Goal: Task Accomplishment & Management: Complete application form

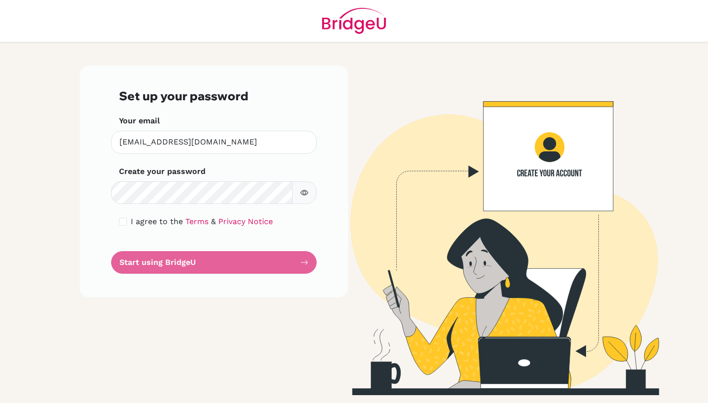
click at [125, 221] on input "checkbox" at bounding box center [123, 222] width 8 height 8
checkbox input "true"
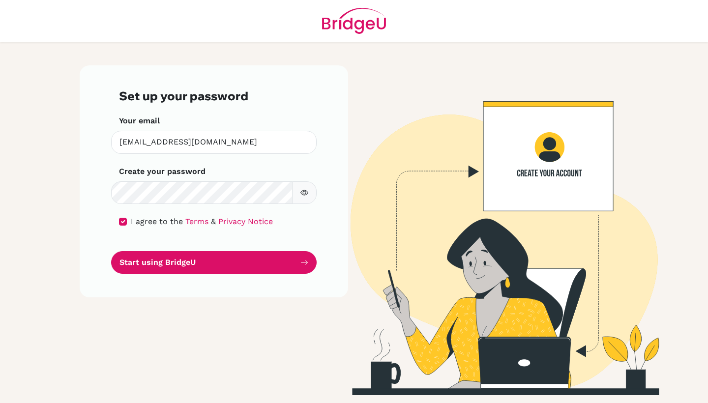
click at [312, 194] on button "button" at bounding box center [304, 192] width 25 height 23
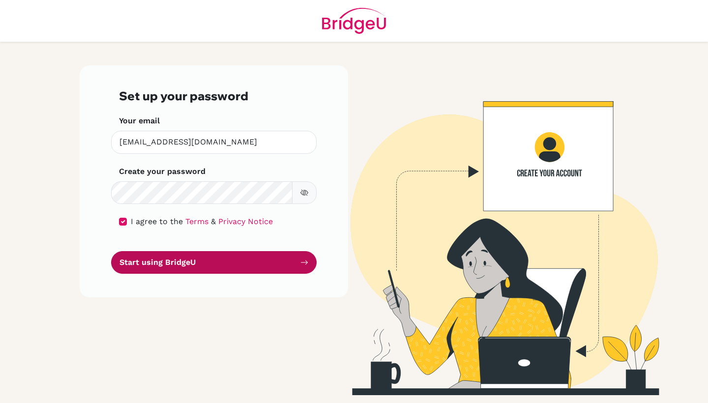
click at [209, 260] on button "Start using BridgeU" at bounding box center [214, 262] width 206 height 23
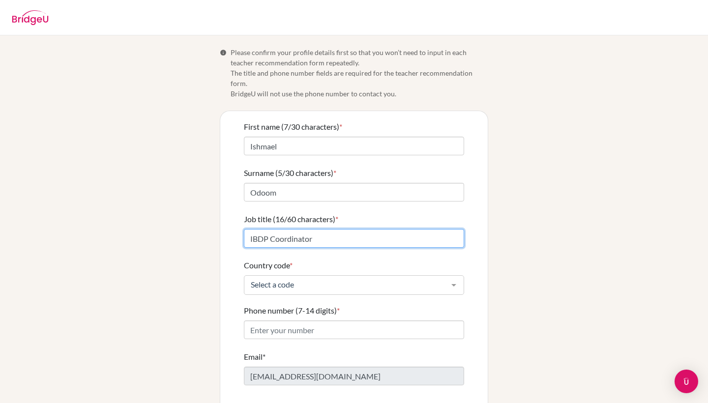
type input "IBDP Coordinator"
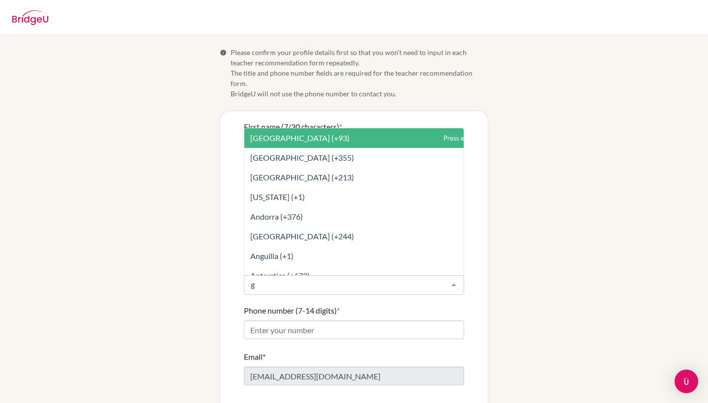
type input "gh"
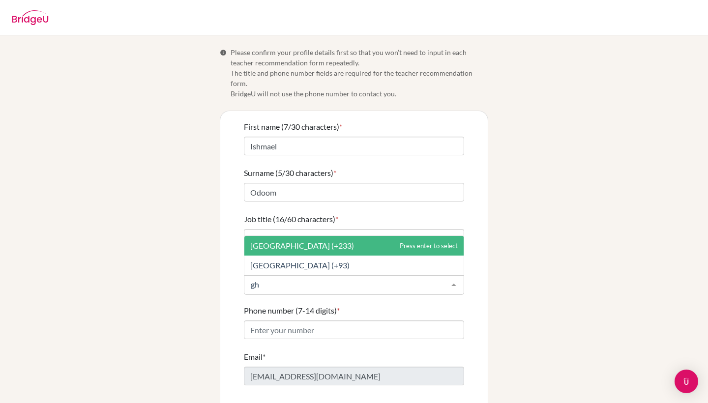
click at [341, 237] on span "[GEOGRAPHIC_DATA] (+233)" at bounding box center [353, 246] width 219 height 20
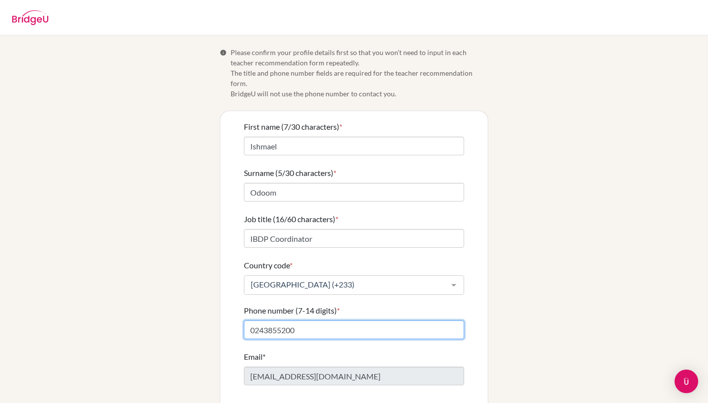
type input "0243855200"
click at [465, 350] on div "First name (7/30 characters) * [PERSON_NAME] Surname (5/30 characters) * Odoom …" at bounding box center [353, 274] width 267 height 326
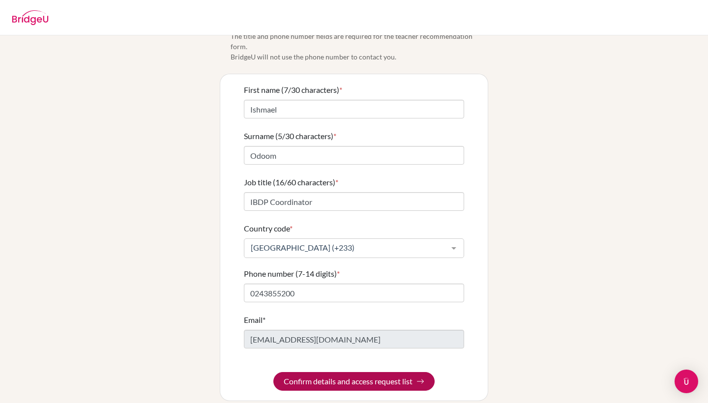
scroll to position [36, 0]
click at [351, 373] on button "Confirm details and access request list" at bounding box center [353, 382] width 161 height 19
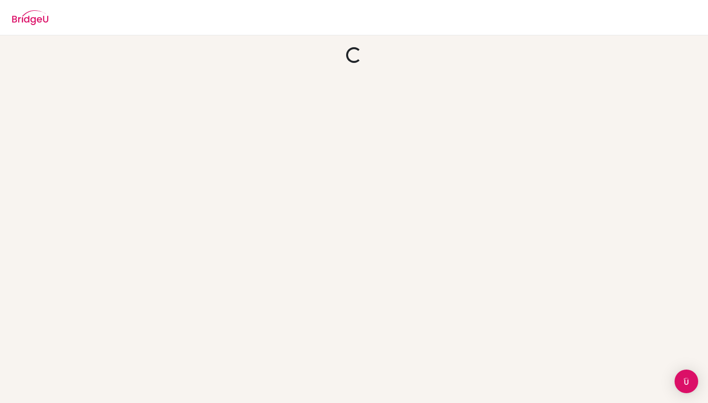
scroll to position [0, 0]
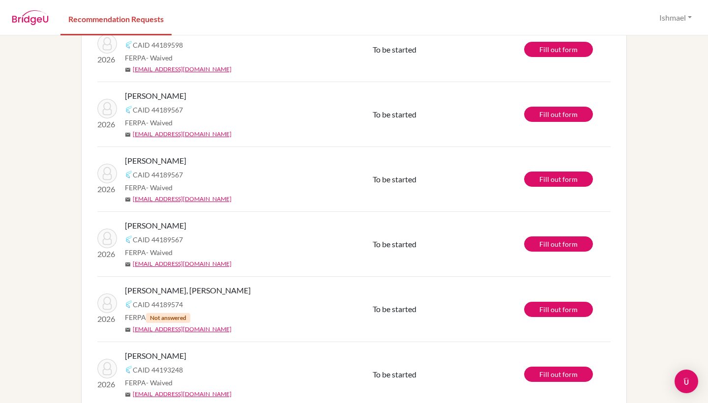
scroll to position [191, 0]
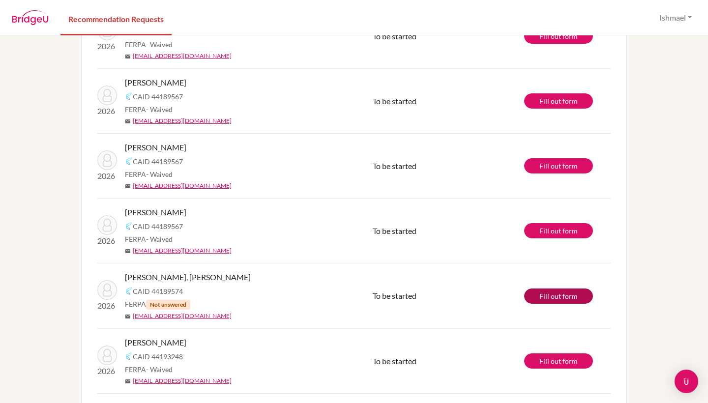
click at [540, 294] on link "Fill out form" at bounding box center [558, 296] width 69 height 15
